Goal: Task Accomplishment & Management: Use online tool/utility

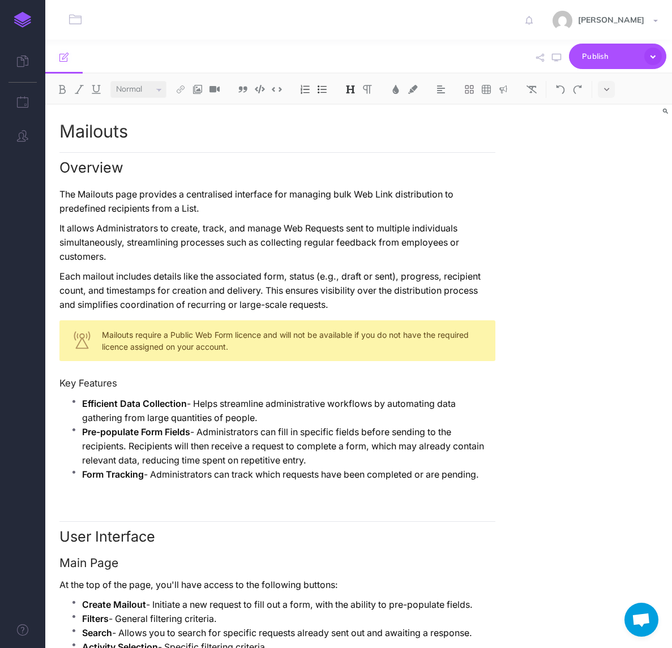
select select "null"
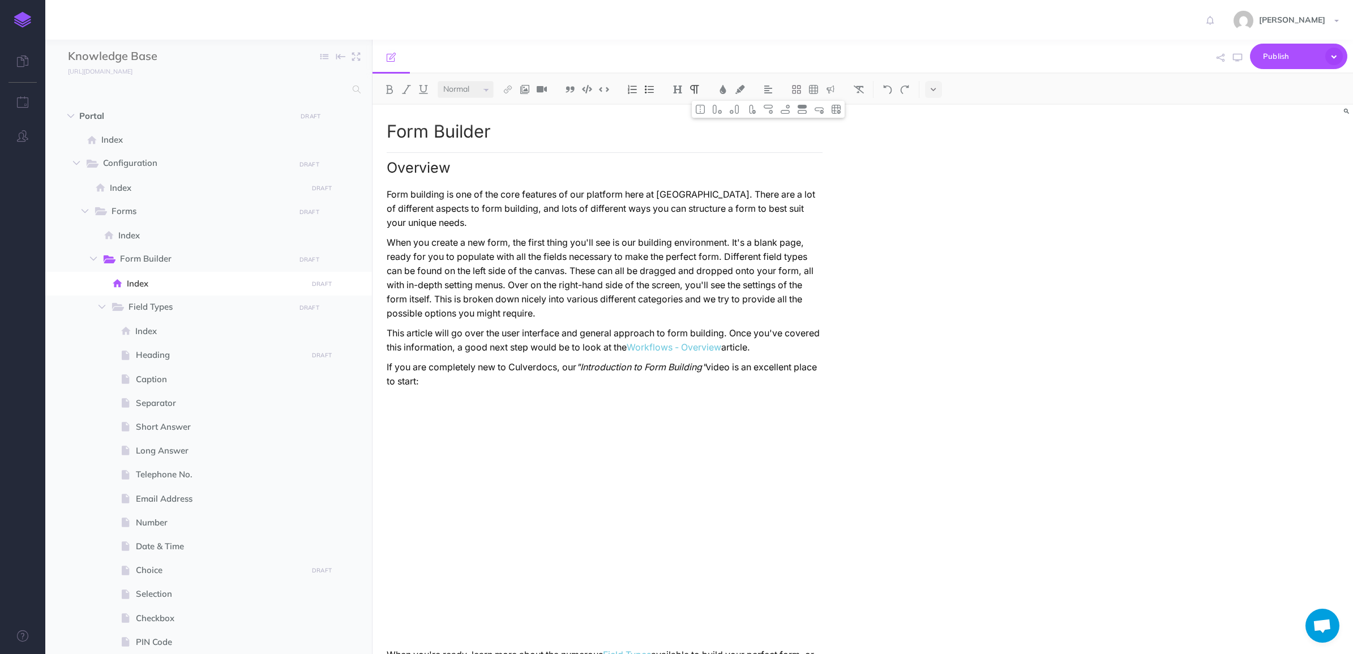
select select "null"
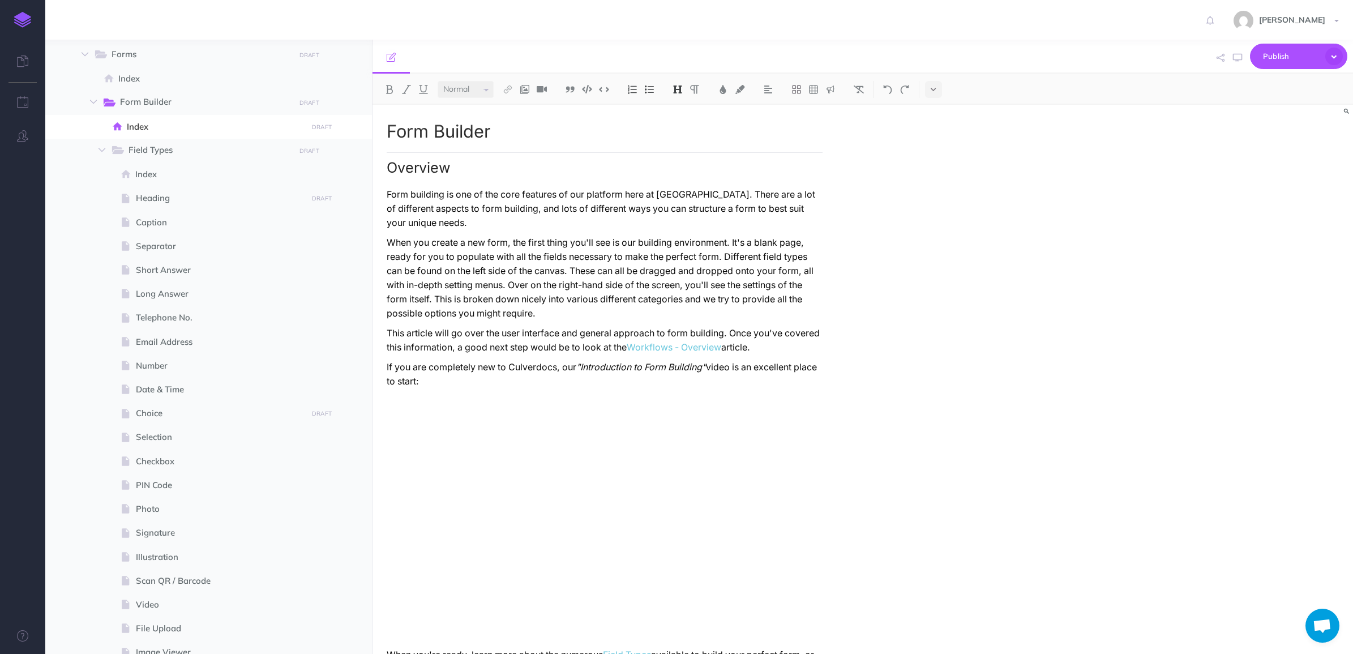
click at [581, 215] on p "Form building is one of the core features of our platform here at [GEOGRAPHIC_D…" at bounding box center [605, 208] width 436 height 42
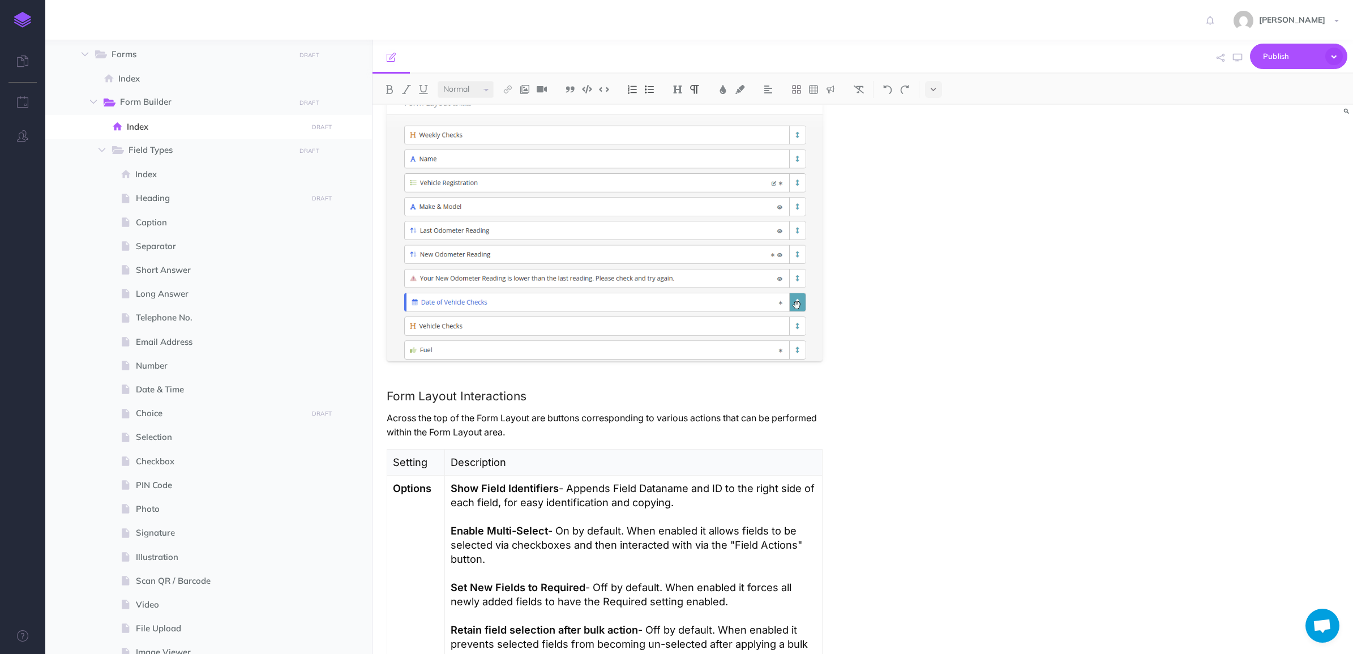
scroll to position [1557, 0]
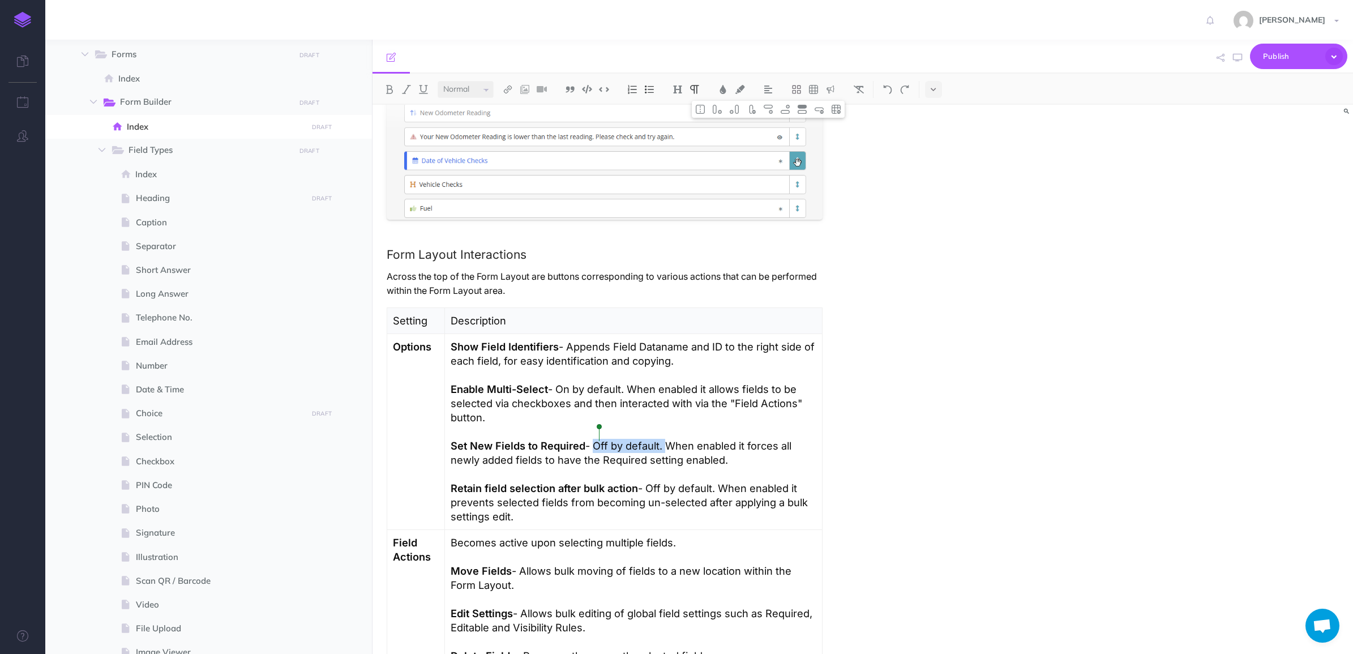
drag, startPoint x: 669, startPoint y: 437, endPoint x: 601, endPoint y: 440, distance: 68.0
click at [601, 440] on p "Set New Fields to Required - Off by default. When enabled it forces all newly a…" at bounding box center [634, 453] width 366 height 28
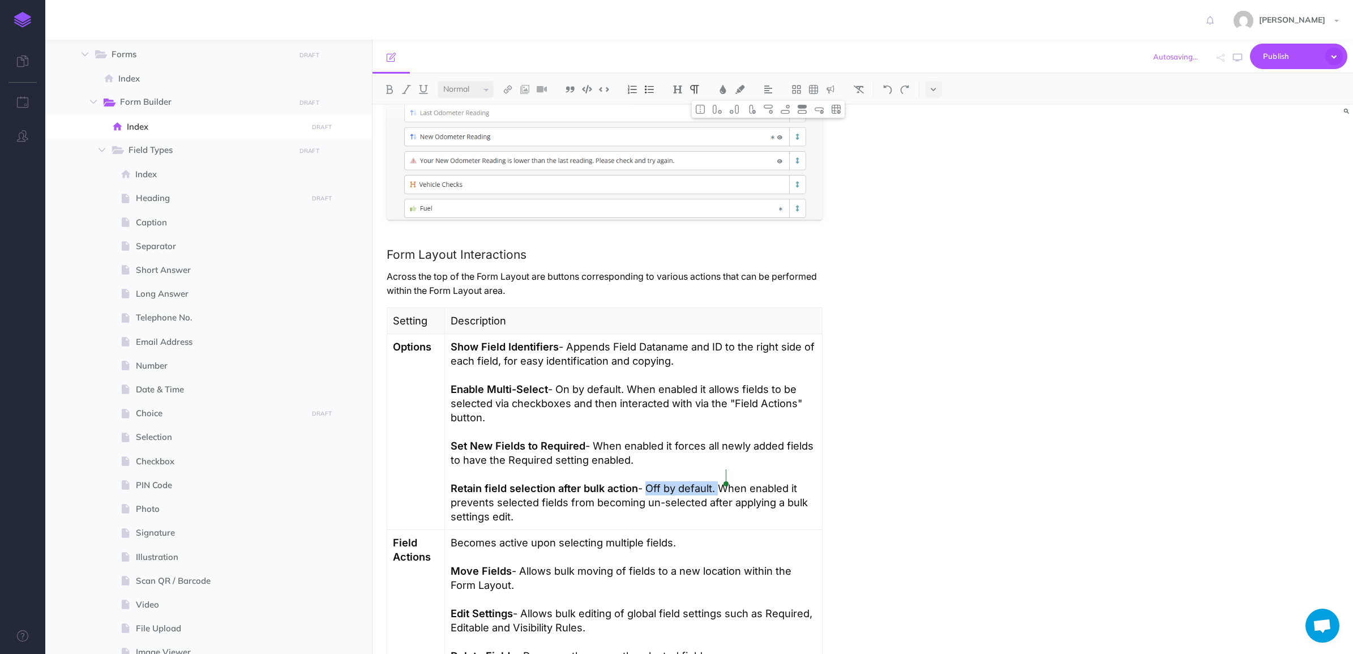
drag, startPoint x: 660, startPoint y: 477, endPoint x: 730, endPoint y: 471, distance: 70.5
click at [730, 481] on p "Retain field selection after bulk action - Off by default. When enabled it prev…" at bounding box center [634, 502] width 366 height 42
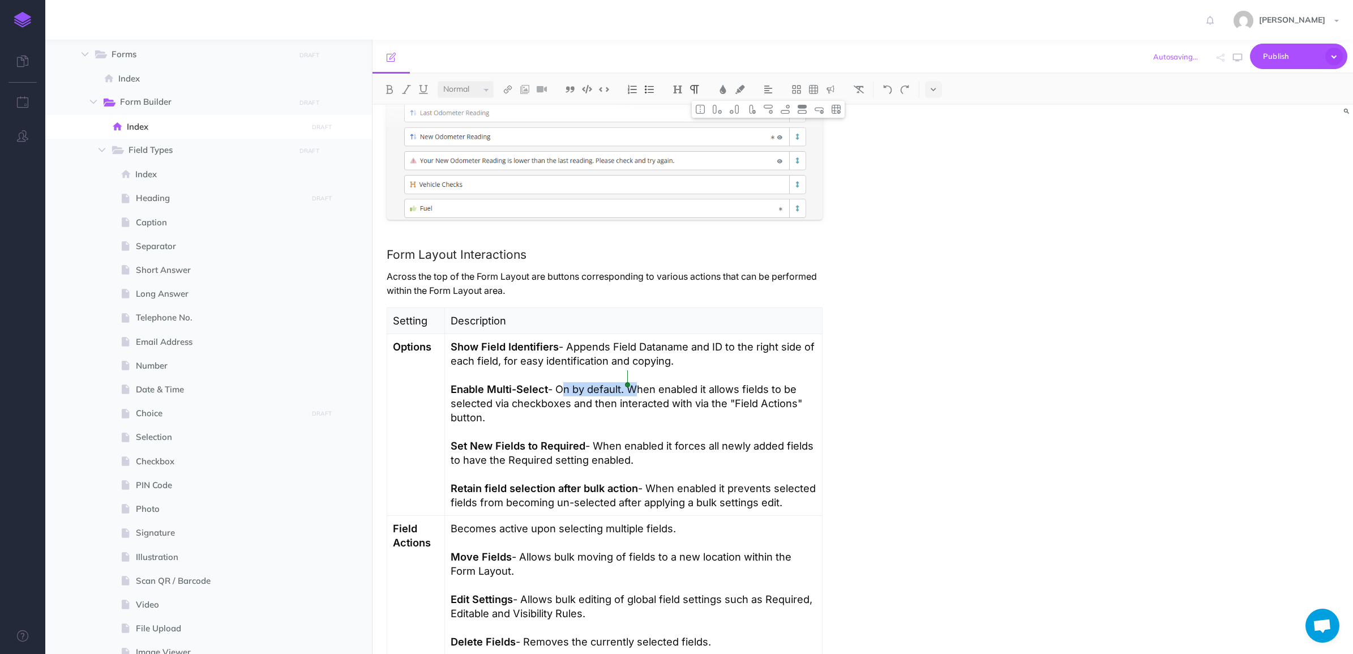
drag, startPoint x: 560, startPoint y: 375, endPoint x: 632, endPoint y: 376, distance: 71.3
click at [632, 382] on p "Enable Multi-Select - On by default. When enabled it allows fields to be select…" at bounding box center [634, 403] width 366 height 42
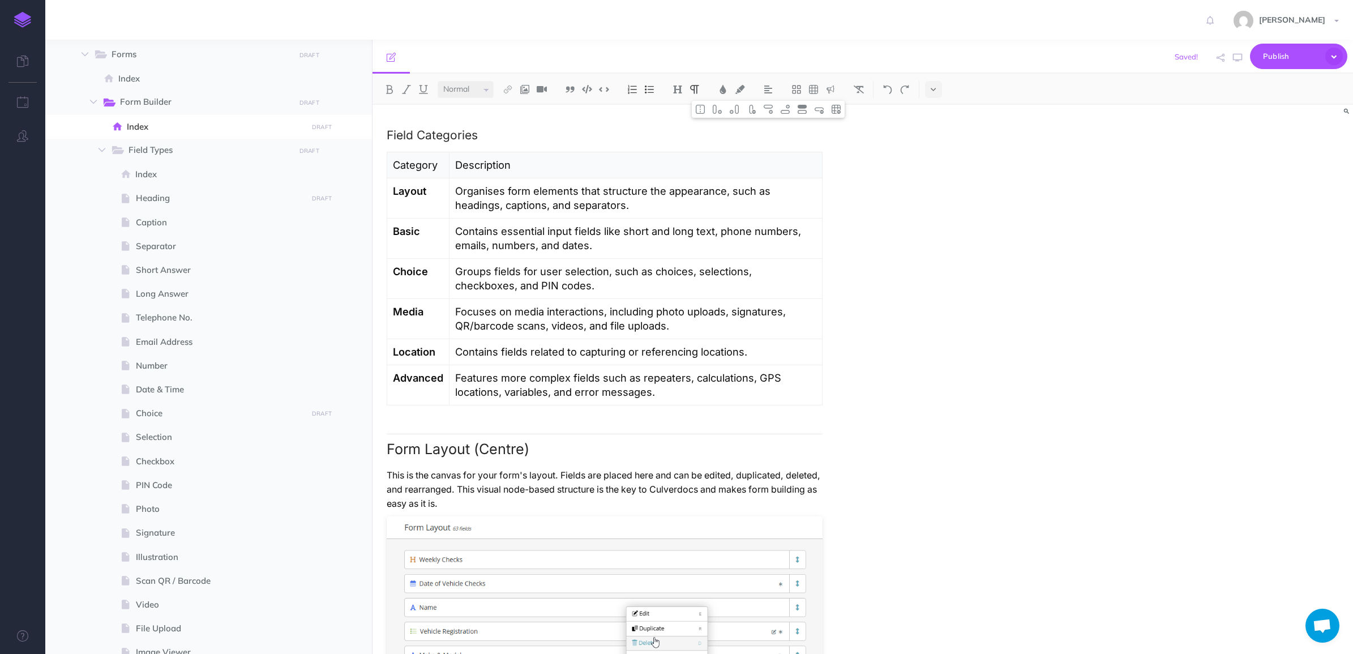
scroll to position [354, 0]
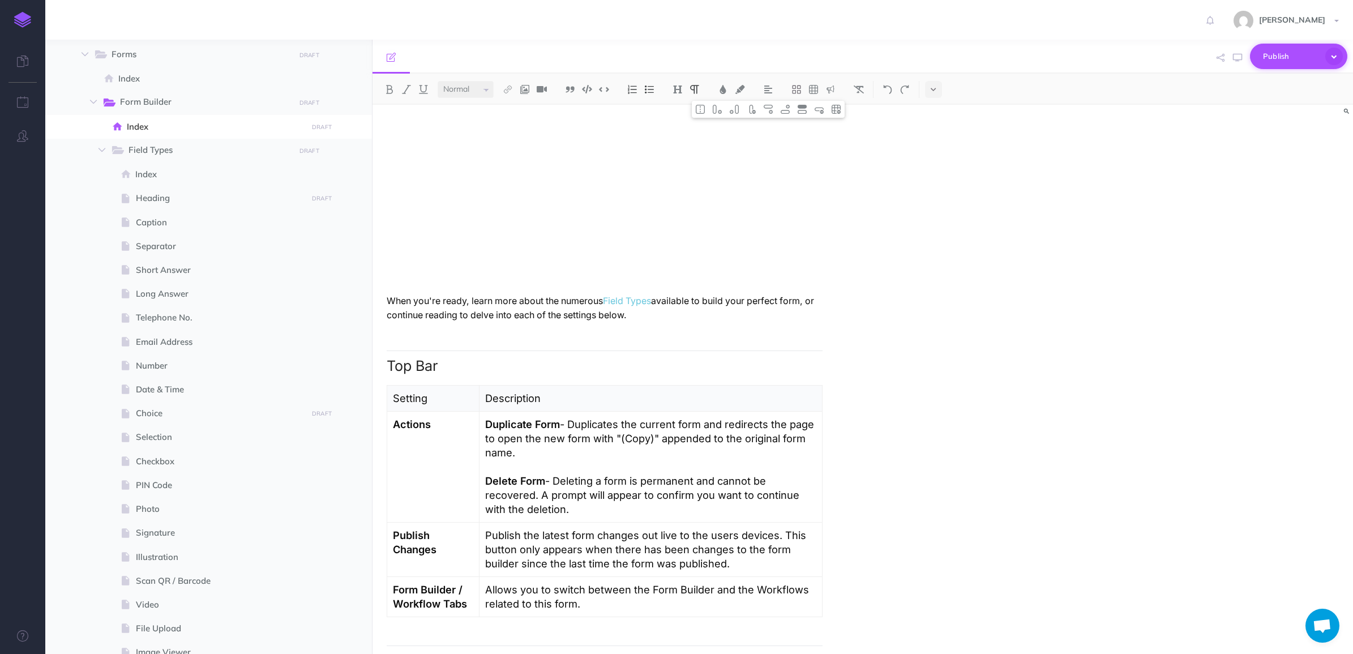
click at [1277, 52] on span "Publish" at bounding box center [1291, 57] width 57 height 18
click at [1266, 84] on h4 "Submit" at bounding box center [1279, 83] width 113 height 8
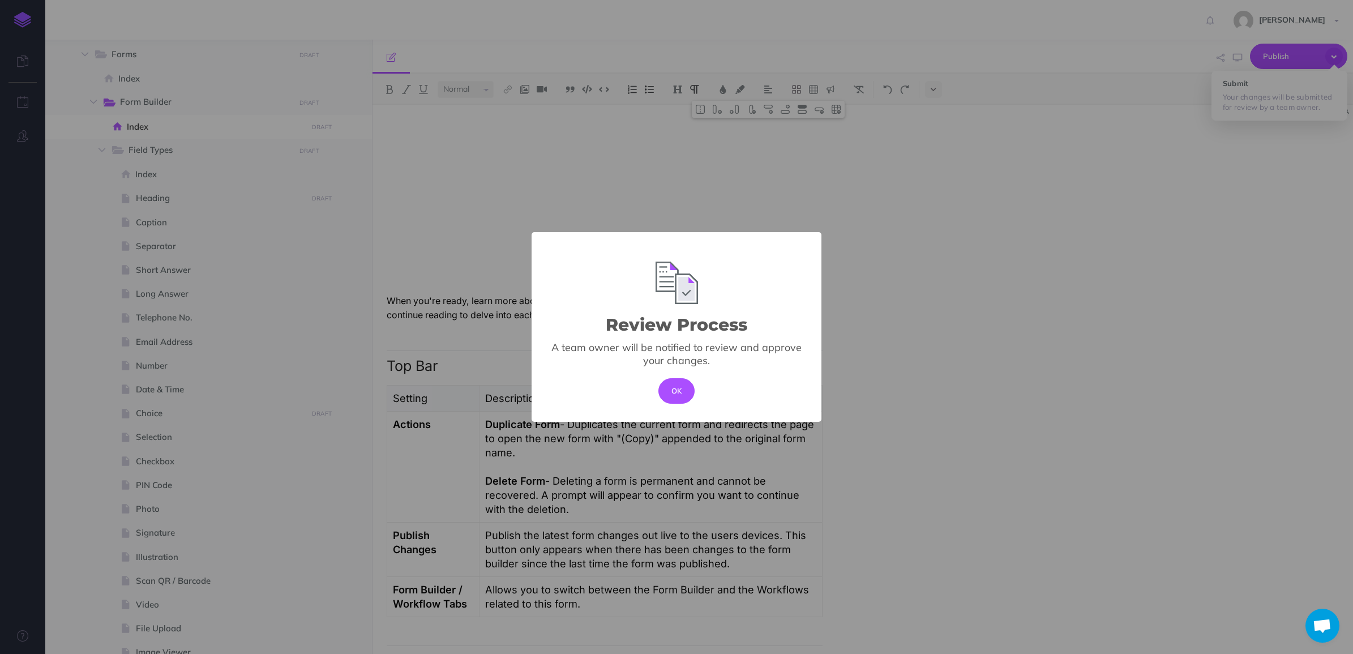
click at [665, 391] on button "OK" at bounding box center [676, 390] width 37 height 25
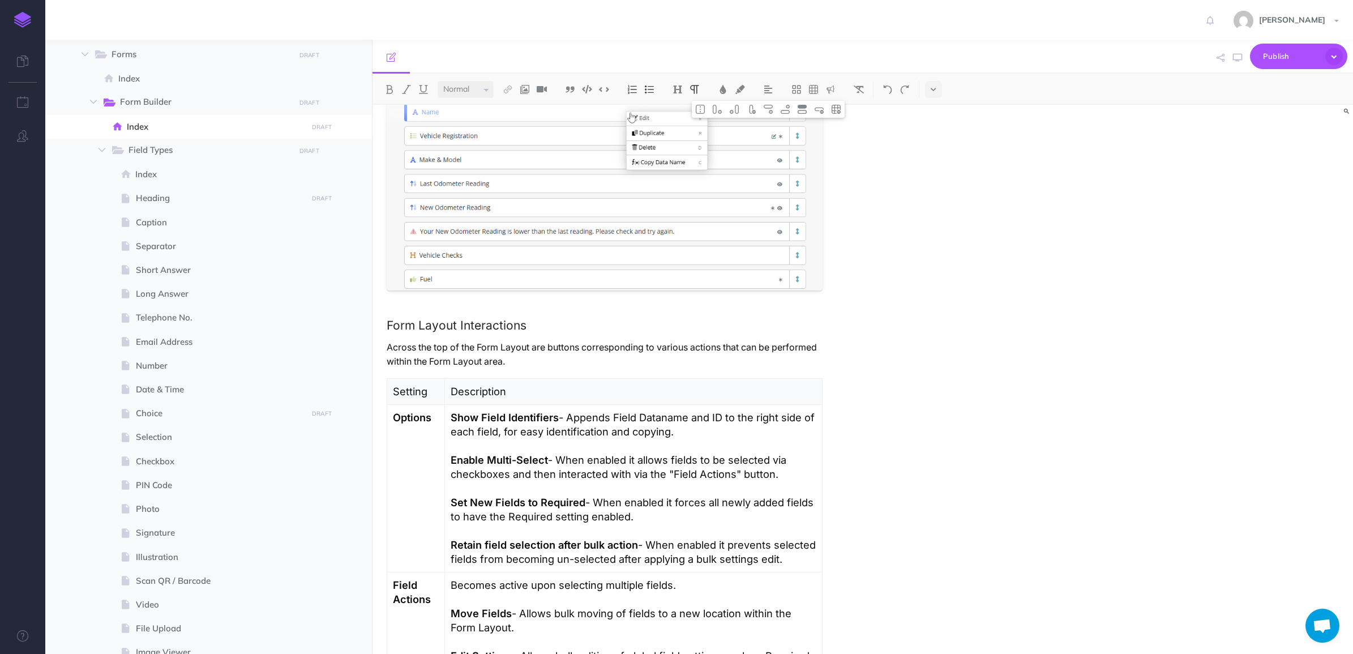
scroll to position [1557, 0]
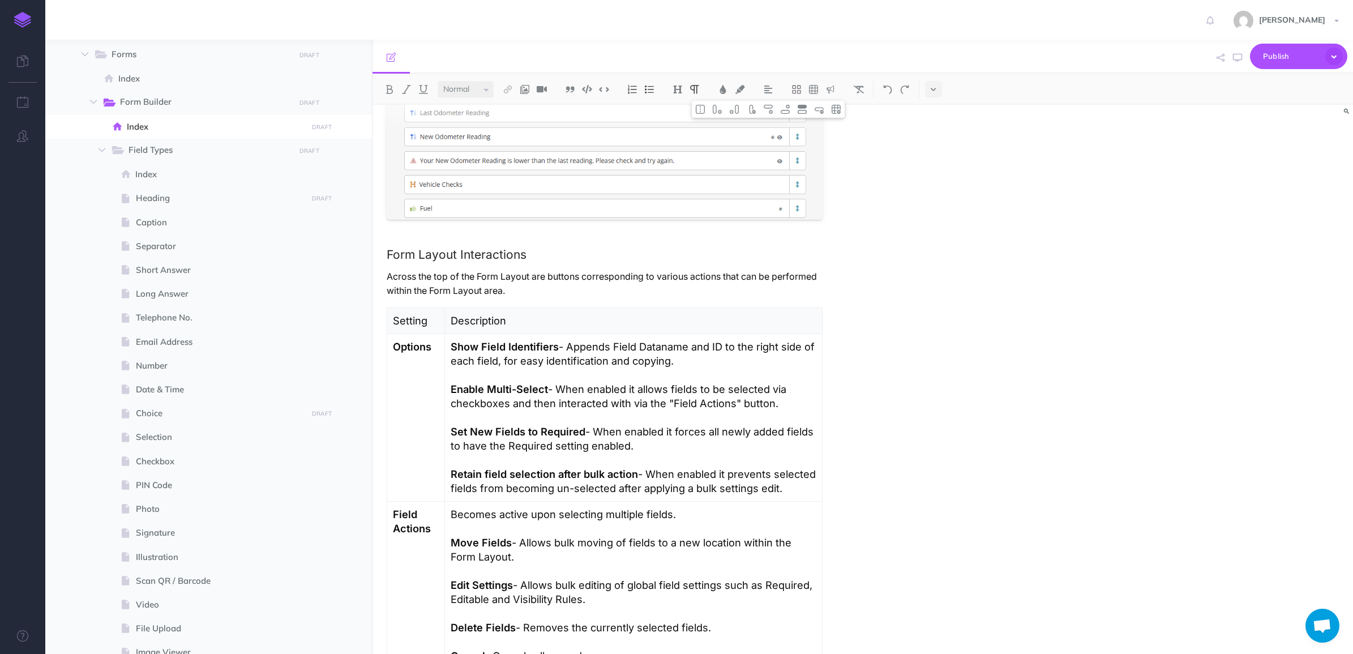
click at [573, 340] on p "Show Field Identifiers - Appends Field Dataname and ID to the right side of eac…" at bounding box center [634, 354] width 366 height 28
click at [629, 382] on p "Enable Multi-Select - When enabled it allows fields to be selected via checkbox…" at bounding box center [634, 396] width 366 height 28
click at [664, 425] on p "Set New Fields to Required - When enabled it forces all newly added fields to h…" at bounding box center [634, 439] width 366 height 28
click at [726, 467] on p "Retain field selection after bulk action - When enabled it prevents selected fi…" at bounding box center [634, 481] width 366 height 28
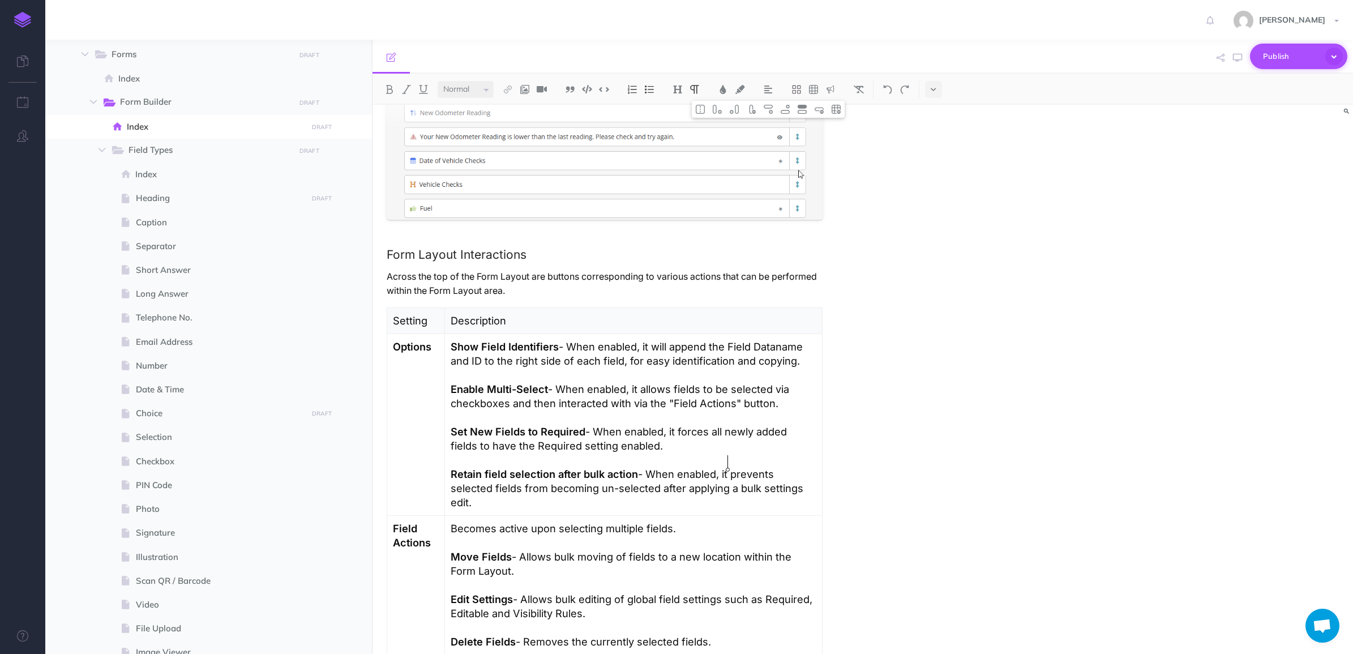
click at [1275, 61] on span "Publish" at bounding box center [1291, 57] width 57 height 18
click at [1256, 109] on p "Your changes will be submitted for review by a team owner." at bounding box center [1279, 102] width 113 height 20
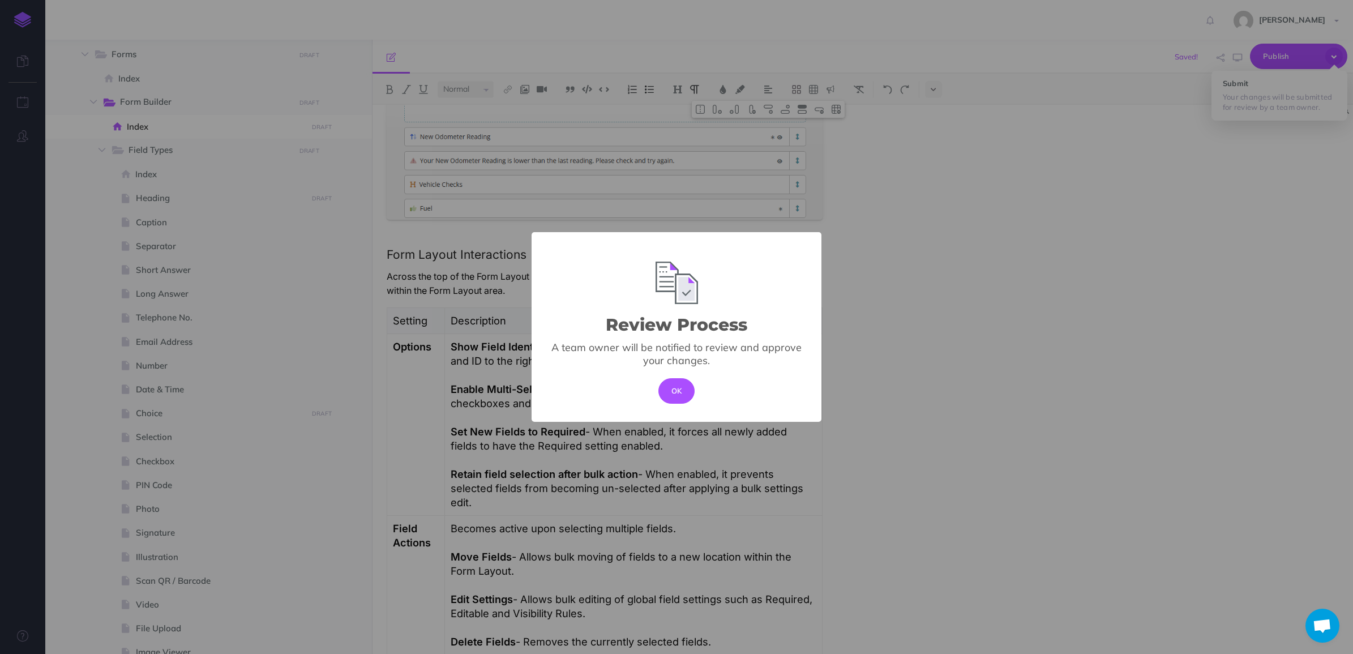
click at [1070, 340] on div "Review Process × A team owner will be notified to review and approve your chang…" at bounding box center [676, 327] width 1353 height 654
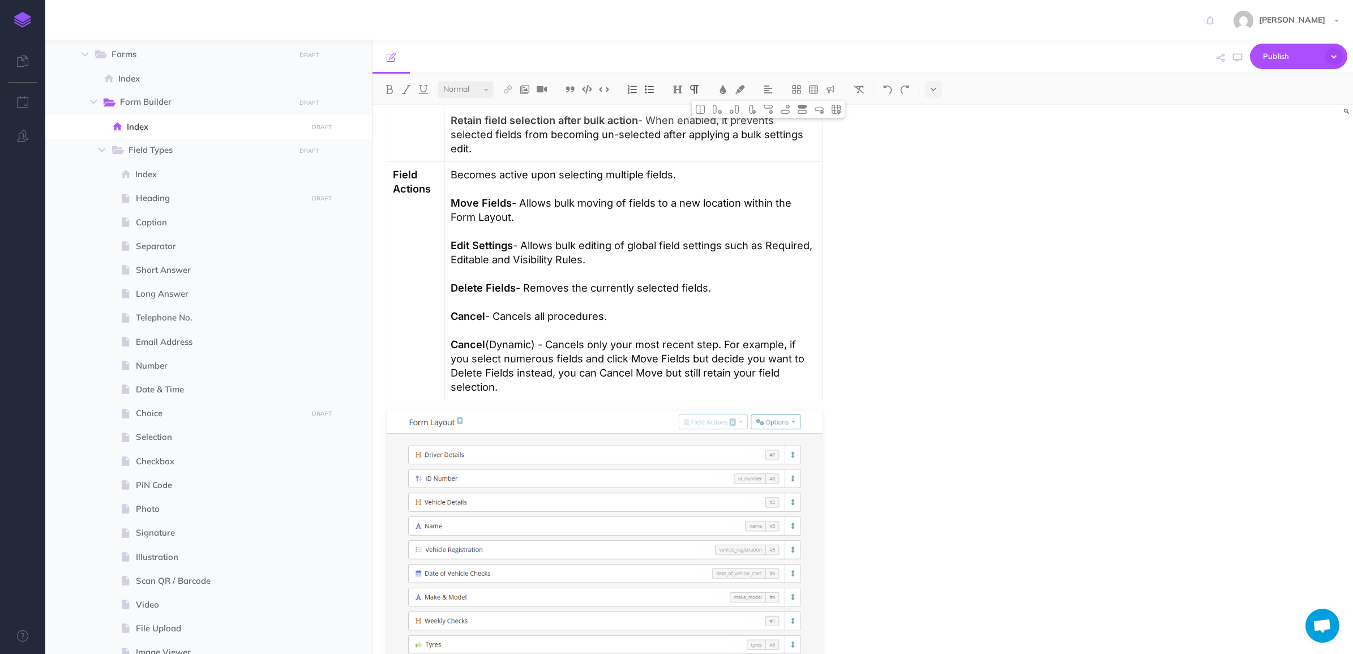
scroll to position [1981, 0]
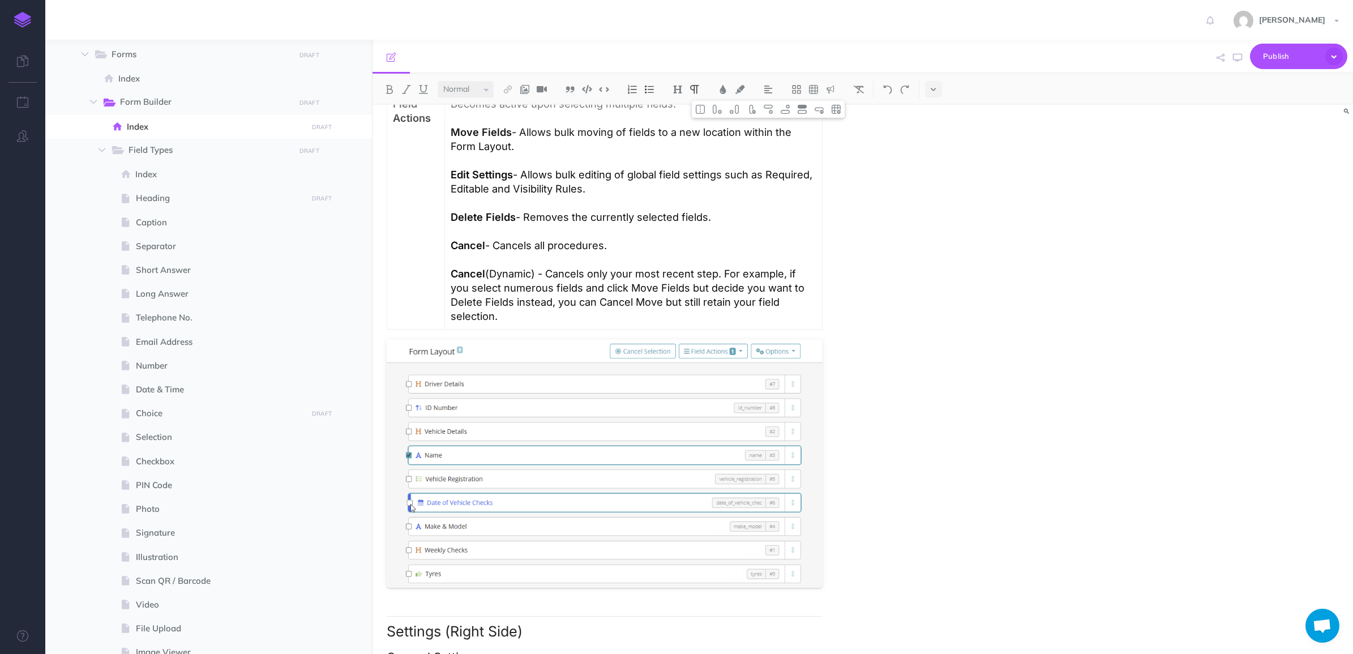
click at [1064, 306] on div "Form Builder Overview Form building is one of the core features of our platform…" at bounding box center [863, 379] width 981 height 549
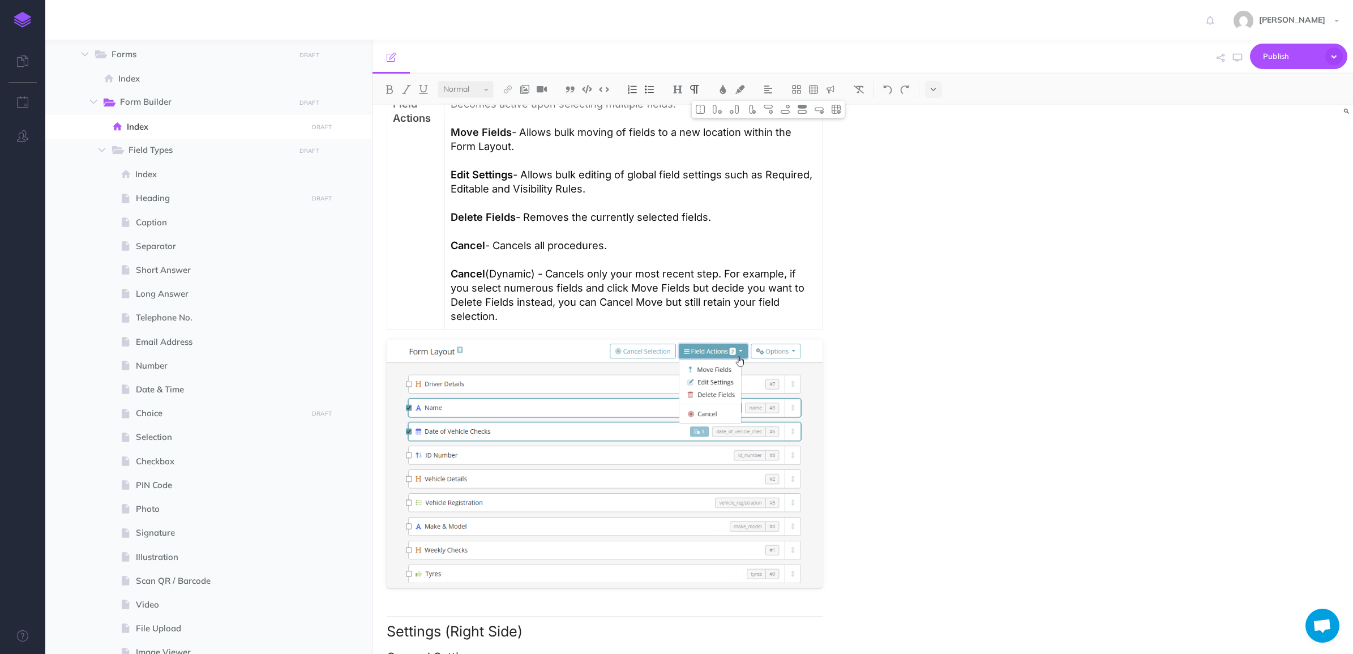
click at [1210, 222] on div "Form Builder Overview Form building is one of the core features of our platform…" at bounding box center [863, 379] width 981 height 549
